Goal: Information Seeking & Learning: Learn about a topic

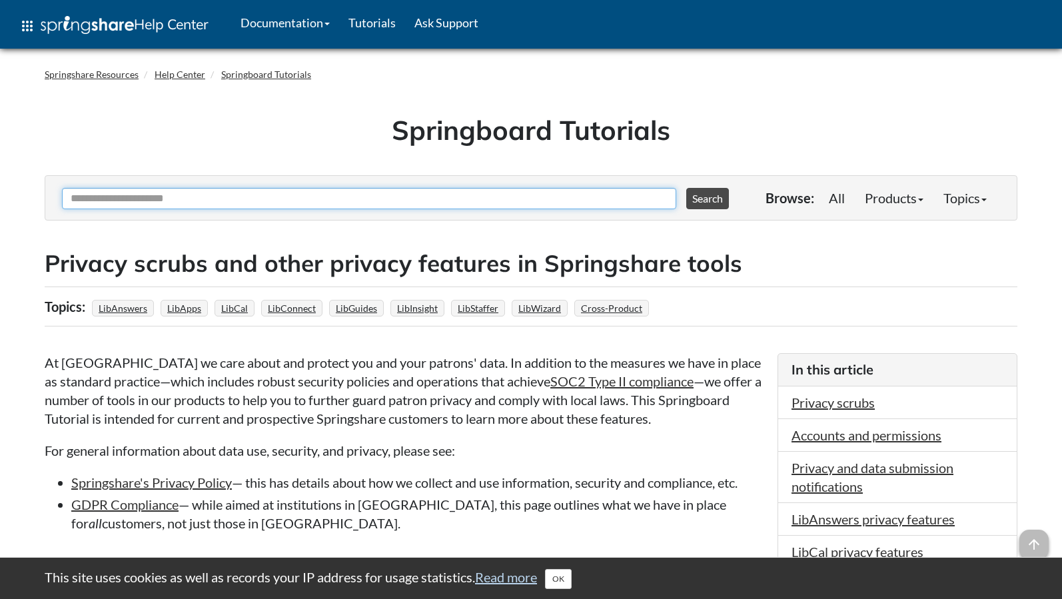
click at [221, 200] on input "Ask Another Question" at bounding box center [369, 198] width 614 height 21
type input "*"
type input "**********"
click at [686, 188] on button "Search" at bounding box center [707, 198] width 43 height 21
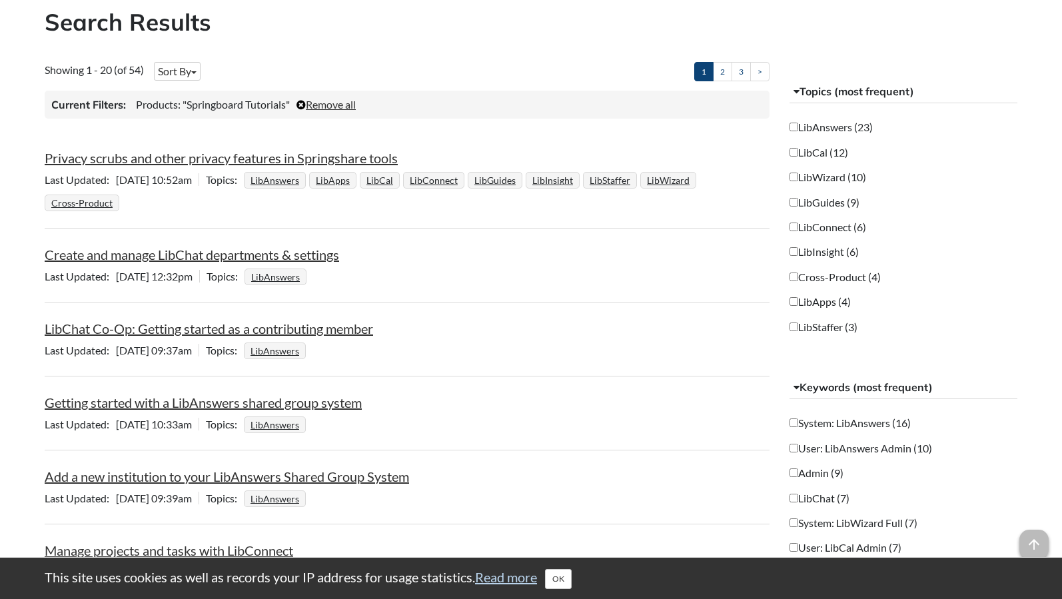
scroll to position [256, 0]
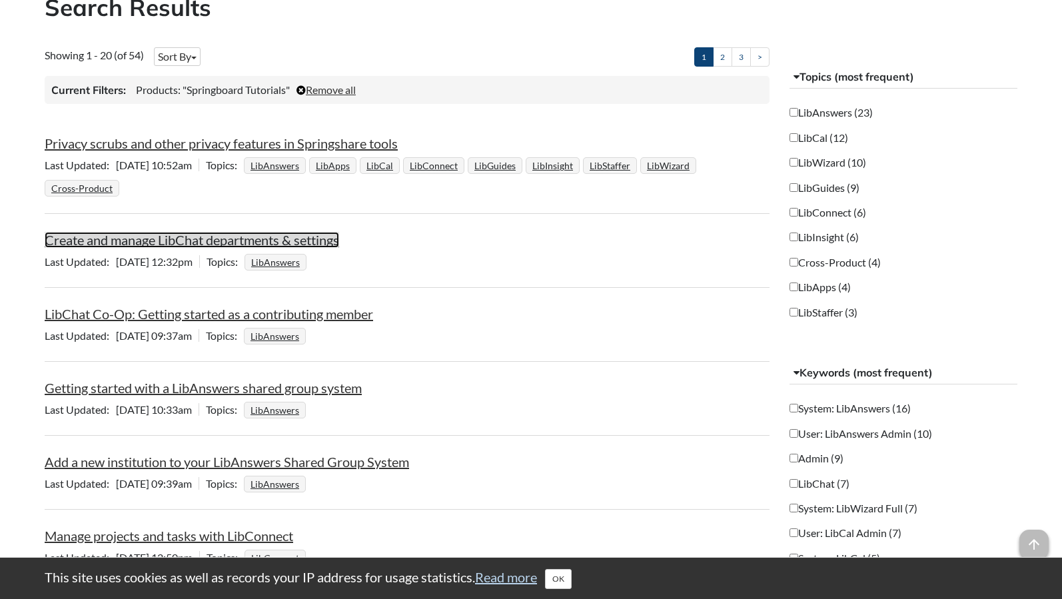
click at [264, 242] on link "Create and manage LibChat departments & settings" at bounding box center [192, 240] width 294 height 16
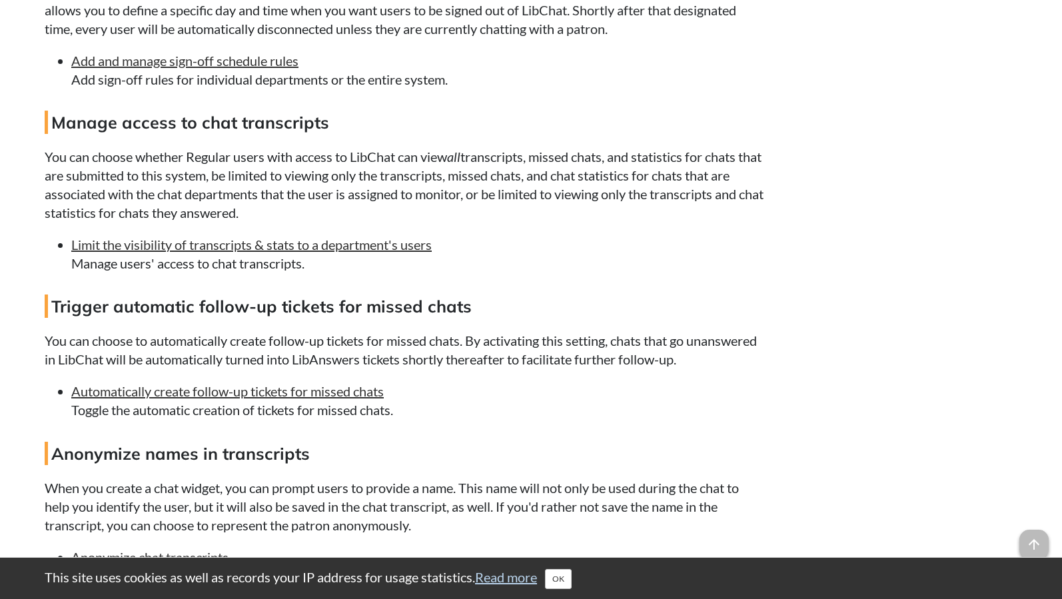
scroll to position [1530, 0]
click at [197, 133] on h4 "Manage access to chat transcripts" at bounding box center [405, 121] width 720 height 23
click at [201, 252] on link "Limit the visibility of transcripts & stats to a department's users" at bounding box center [251, 244] width 360 height 16
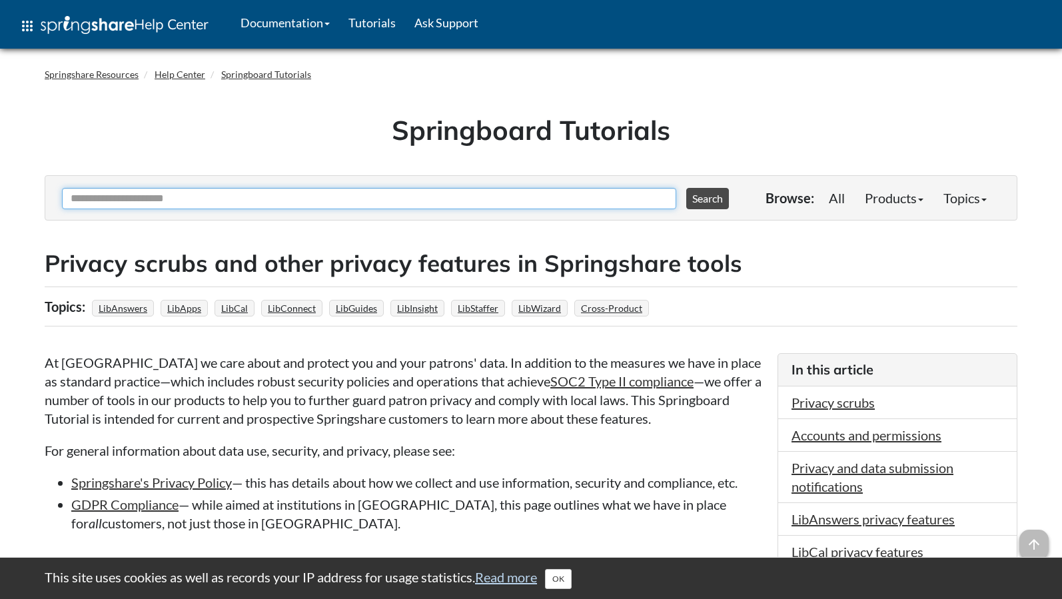
click at [175, 196] on input "Ask Another Question" at bounding box center [369, 198] width 614 height 21
click at [177, 197] on input "Ask Another Question" at bounding box center [369, 198] width 614 height 21
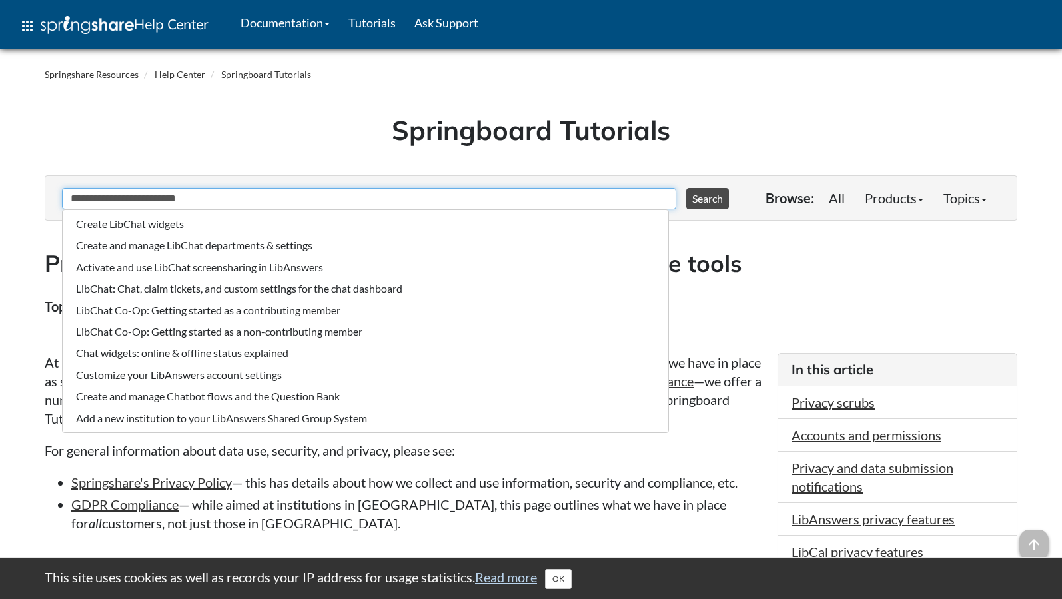
type input "**********"
click at [686, 188] on button "Search" at bounding box center [707, 198] width 43 height 21
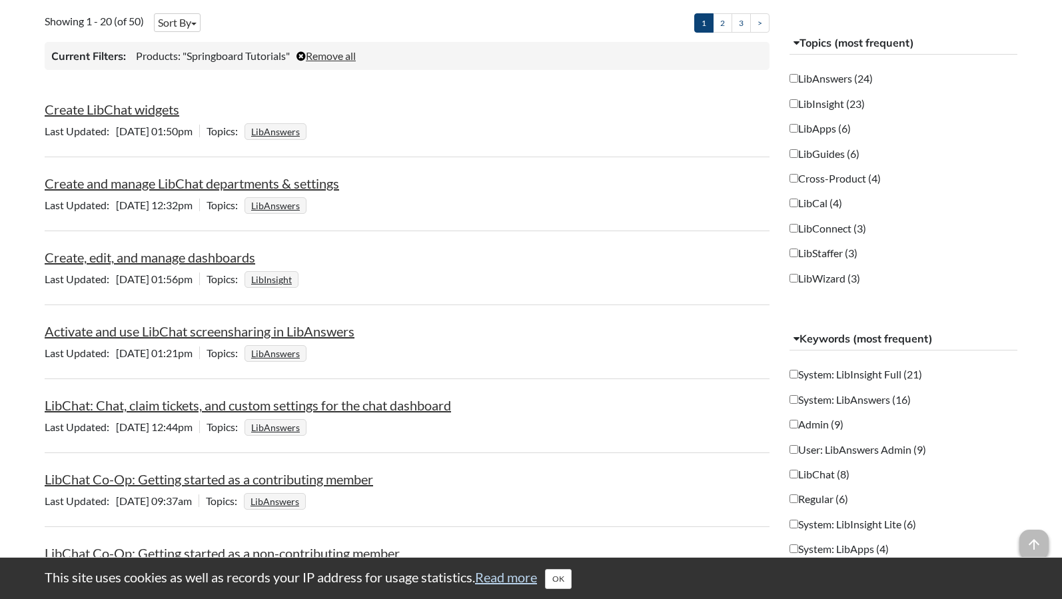
scroll to position [291, 0]
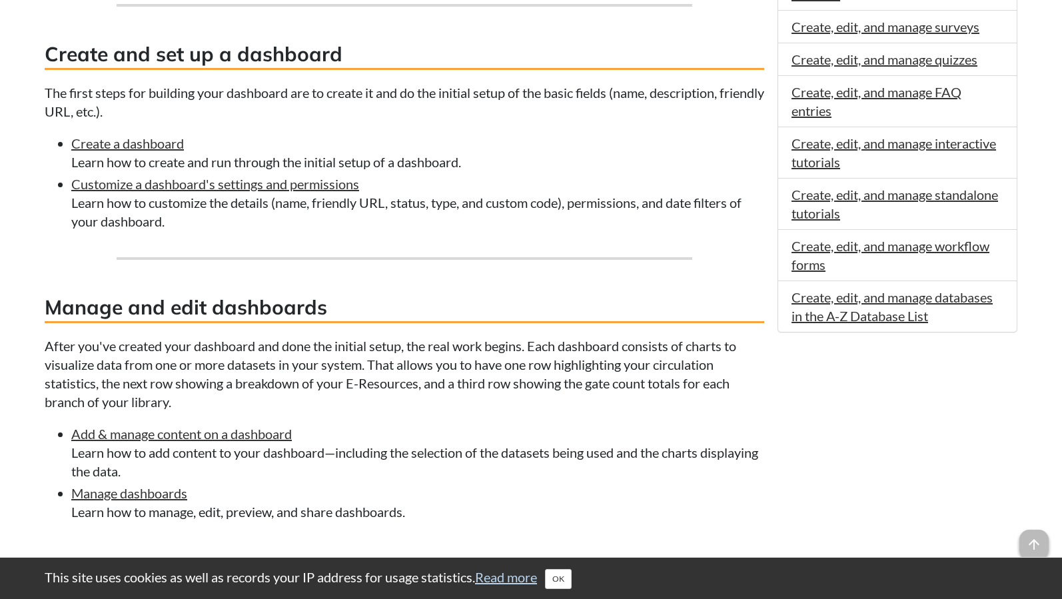
scroll to position [596, 0]
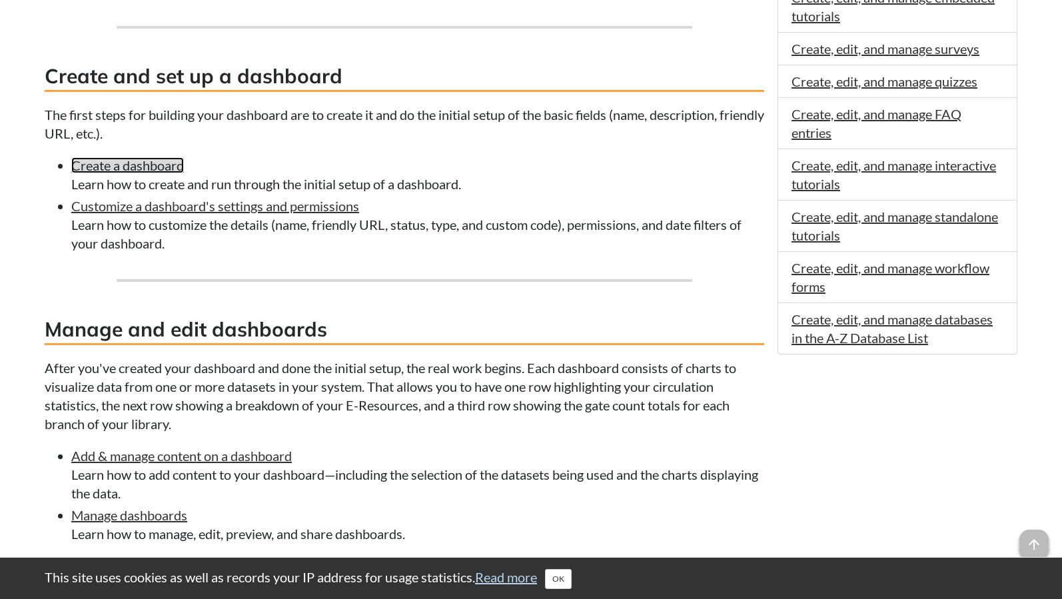
click at [123, 165] on link "Create a dashboard" at bounding box center [127, 165] width 113 height 16
